Goal: Task Accomplishment & Management: Manage account settings

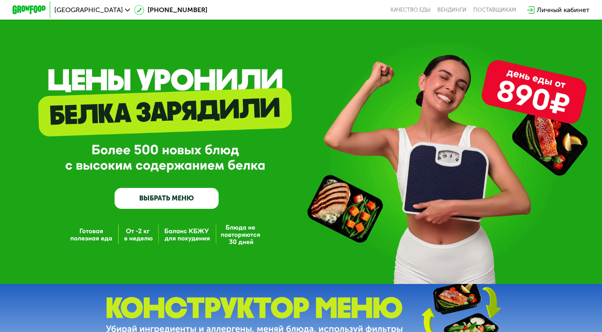
click at [552, 13] on div "Личный кабинет" at bounding box center [562, 10] width 53 height 10
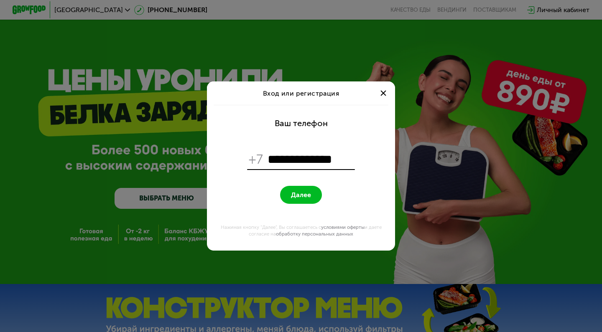
type input "**********"
click at [300, 194] on span "Далее" at bounding box center [301, 195] width 20 height 8
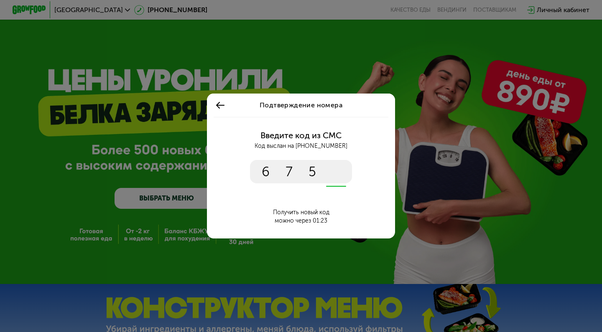
type input "****"
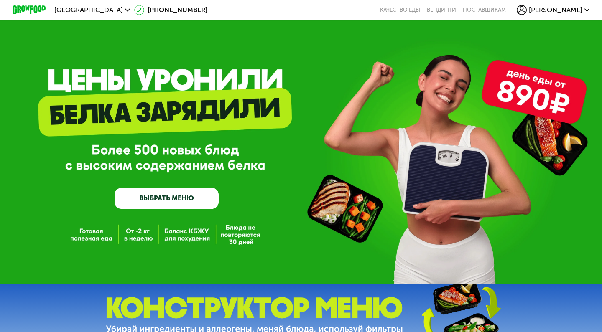
click at [571, 12] on span "[PERSON_NAME]" at bounding box center [554, 10] width 53 height 7
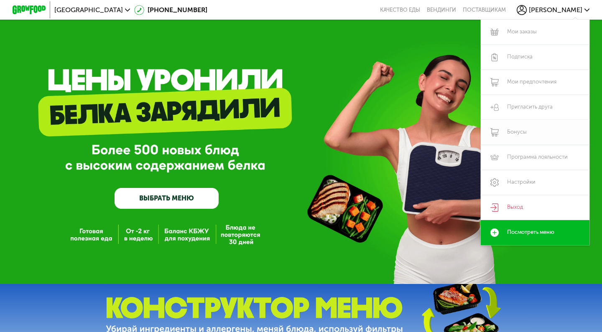
click at [515, 133] on link "Бонусы" at bounding box center [534, 132] width 109 height 25
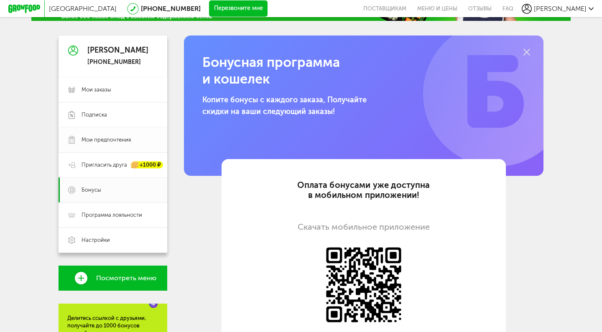
scroll to position [74, 0]
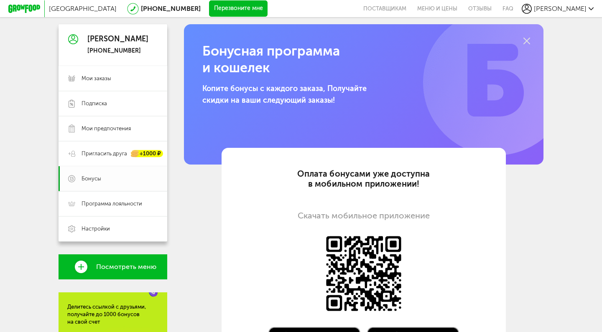
click at [90, 180] on span "Бонусы" at bounding box center [91, 179] width 20 height 8
click at [90, 200] on link "Программа лояльности" at bounding box center [112, 203] width 109 height 25
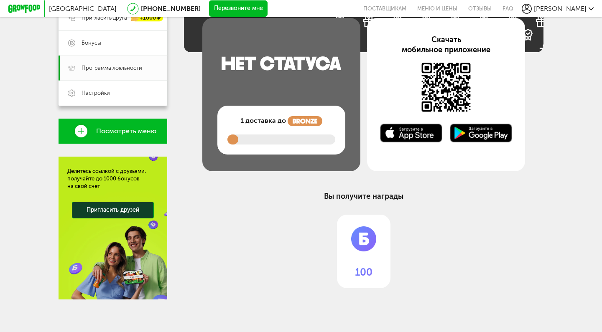
scroll to position [210, 0]
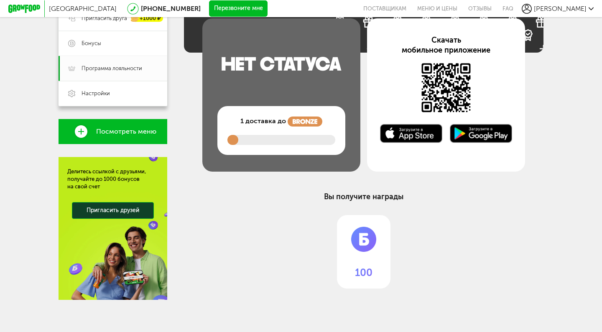
click at [371, 238] on img at bounding box center [363, 237] width 53 height 45
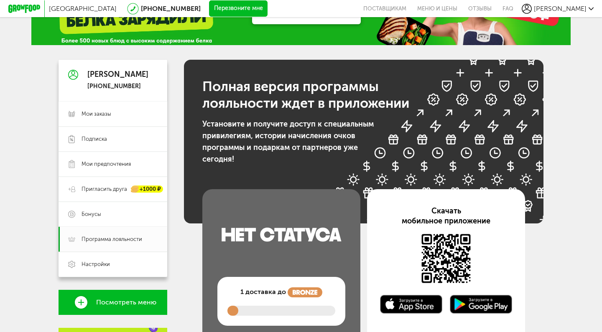
scroll to position [23, 0]
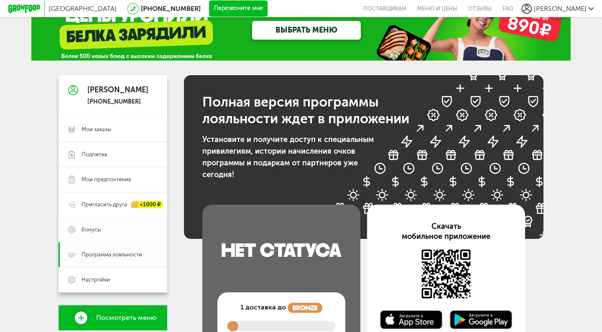
click at [101, 230] on span "Бонусы" at bounding box center [119, 230] width 76 height 8
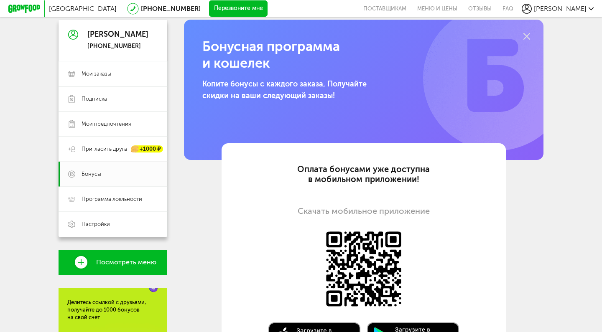
scroll to position [30, 0]
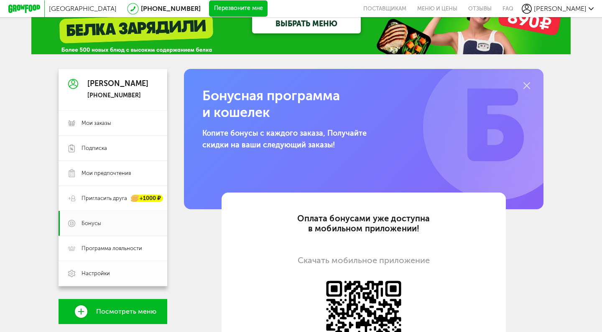
click at [99, 270] on span "Настройки" at bounding box center [95, 274] width 28 height 8
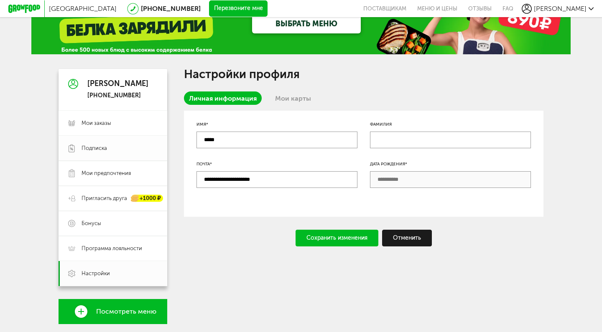
click at [116, 155] on link "Подписка" at bounding box center [112, 148] width 109 height 25
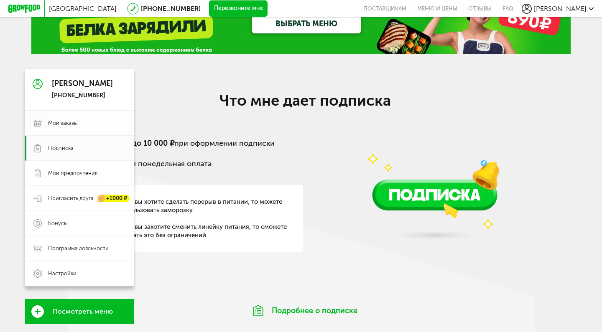
scroll to position [28, 0]
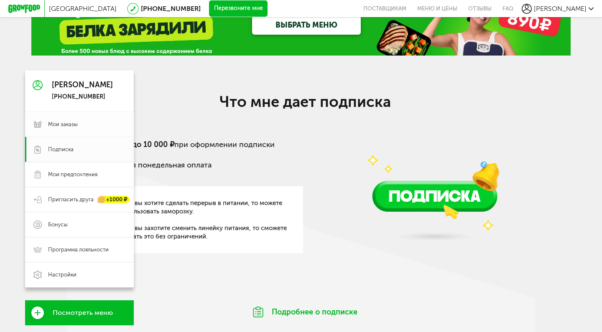
click at [101, 132] on link "Мои заказы" at bounding box center [79, 124] width 109 height 25
click at [78, 124] on span "Мои заказы" at bounding box center [63, 125] width 30 height 8
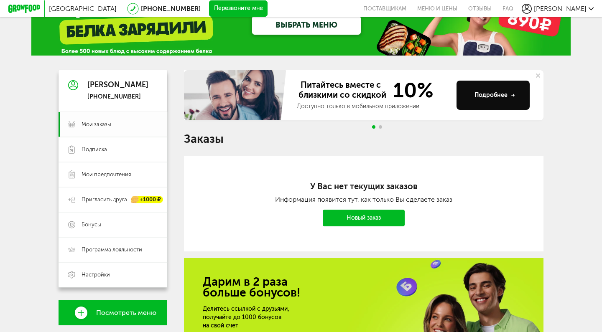
click at [107, 121] on span "Мои заказы" at bounding box center [96, 125] width 30 height 8
click at [73, 94] on icon at bounding box center [73, 85] width 10 height 63
click at [83, 86] on div "Антон +7 (916) 801-20-06" at bounding box center [112, 91] width 109 height 42
